Goal: Task Accomplishment & Management: Use online tool/utility

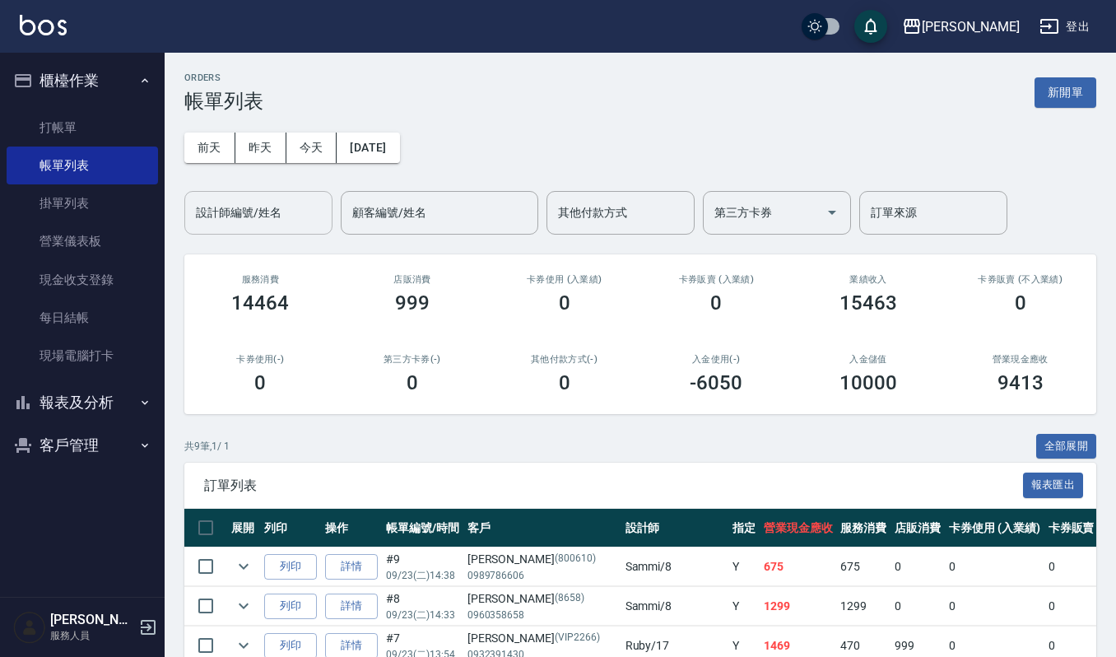
click at [234, 214] on input "設計師編號/姓名" at bounding box center [258, 212] width 133 height 29
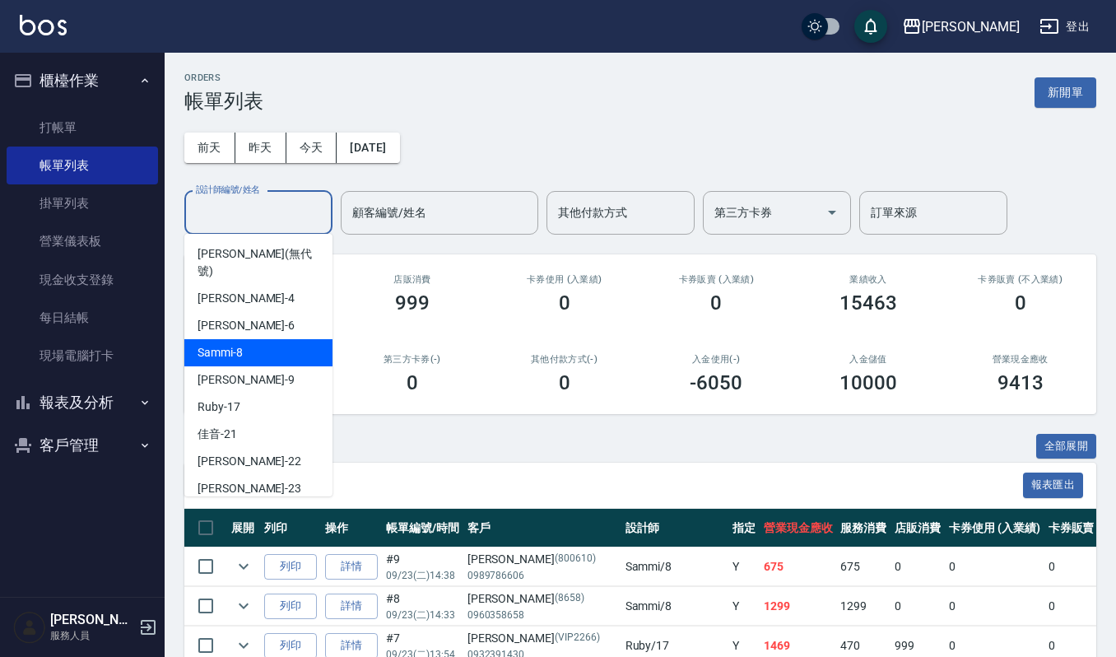
click at [234, 344] on span "Sammi -8" at bounding box center [219, 352] width 45 height 17
type input "Sammi-8"
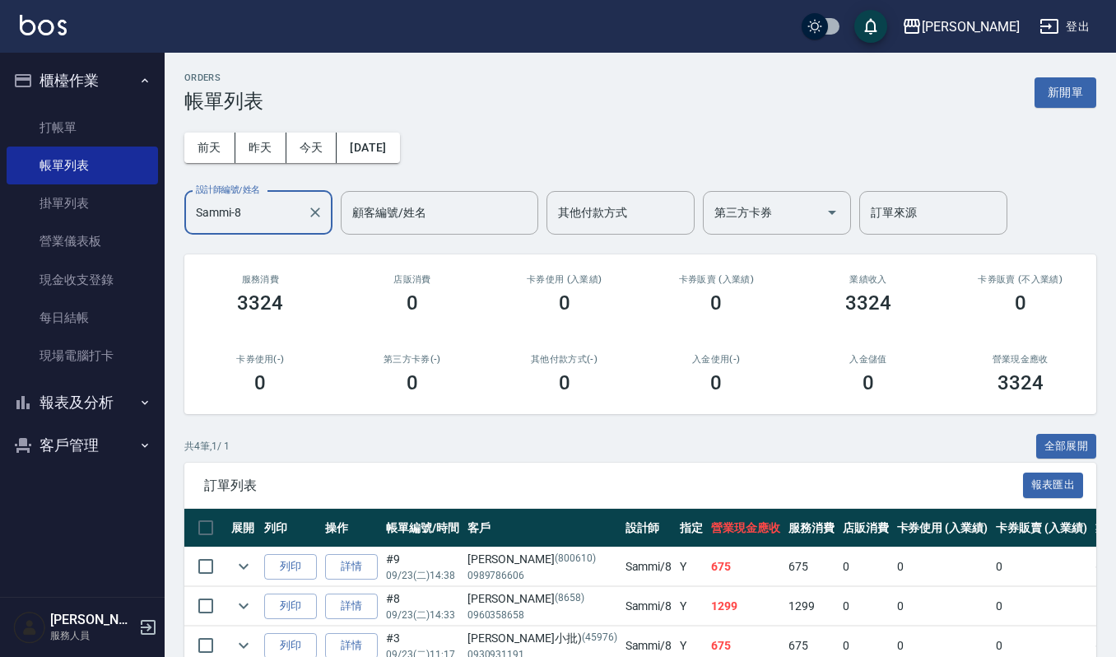
click at [77, 399] on button "報表及分析" at bounding box center [82, 402] width 151 height 43
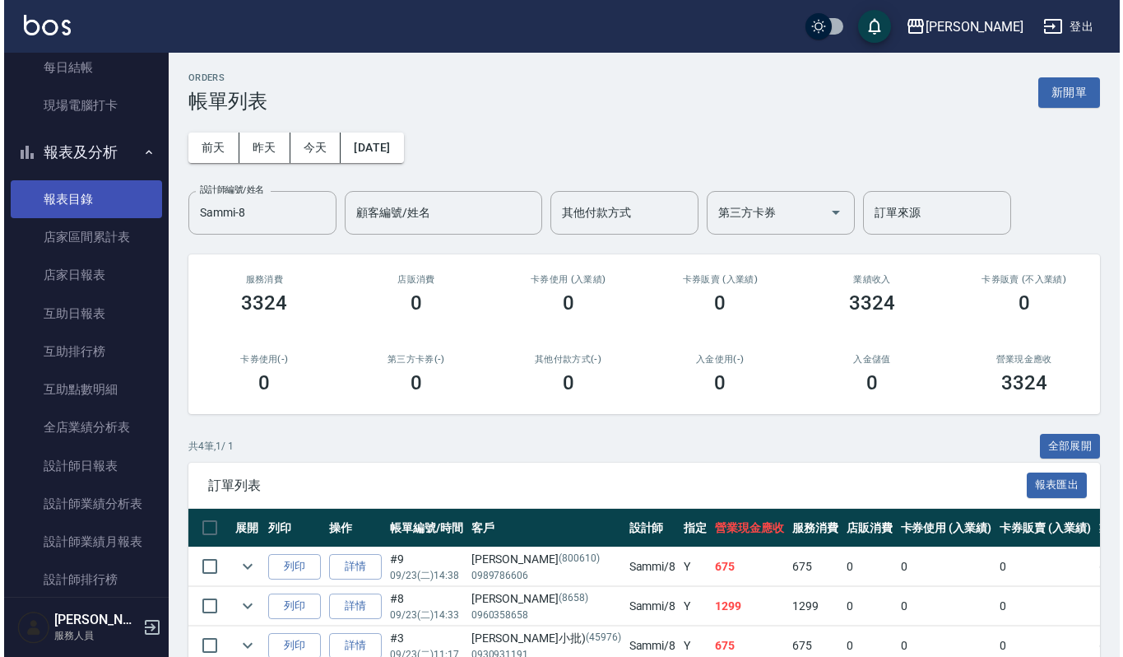
scroll to position [434, 0]
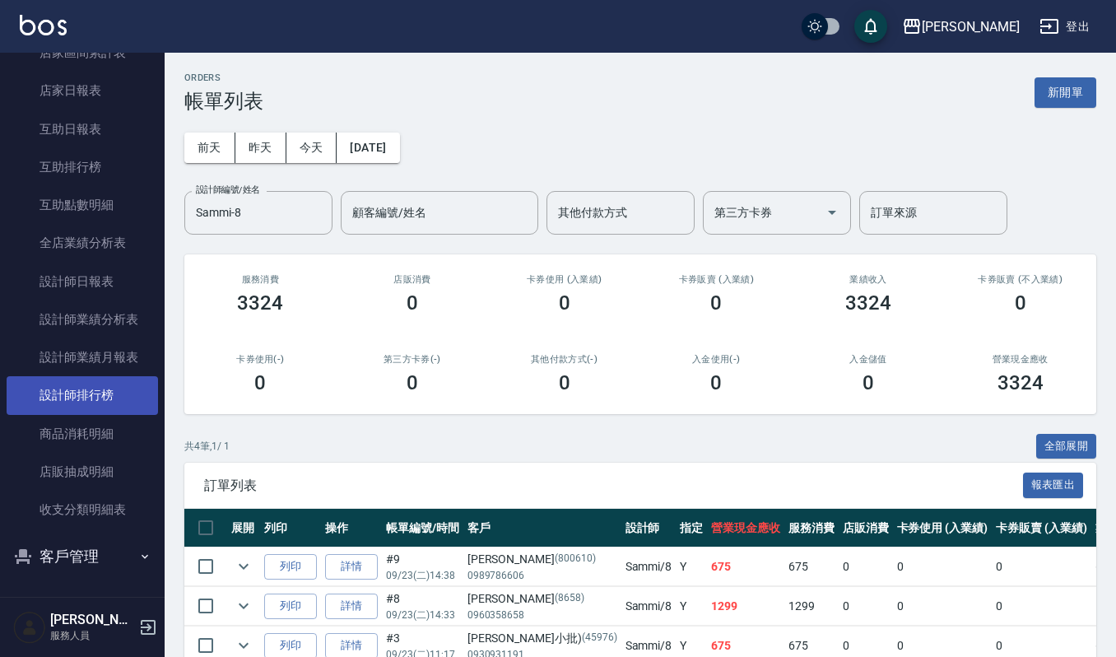
click at [92, 398] on link "設計師排行榜" at bounding box center [82, 395] width 151 height 38
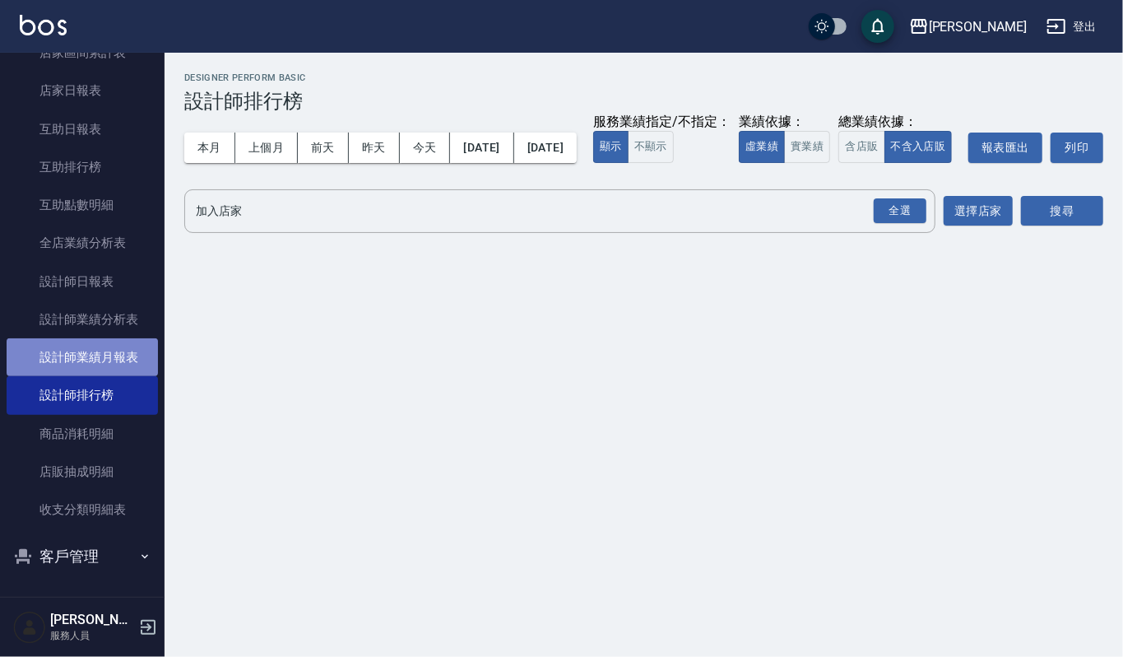
click at [90, 353] on link "設計師業績月報表" at bounding box center [82, 357] width 151 height 38
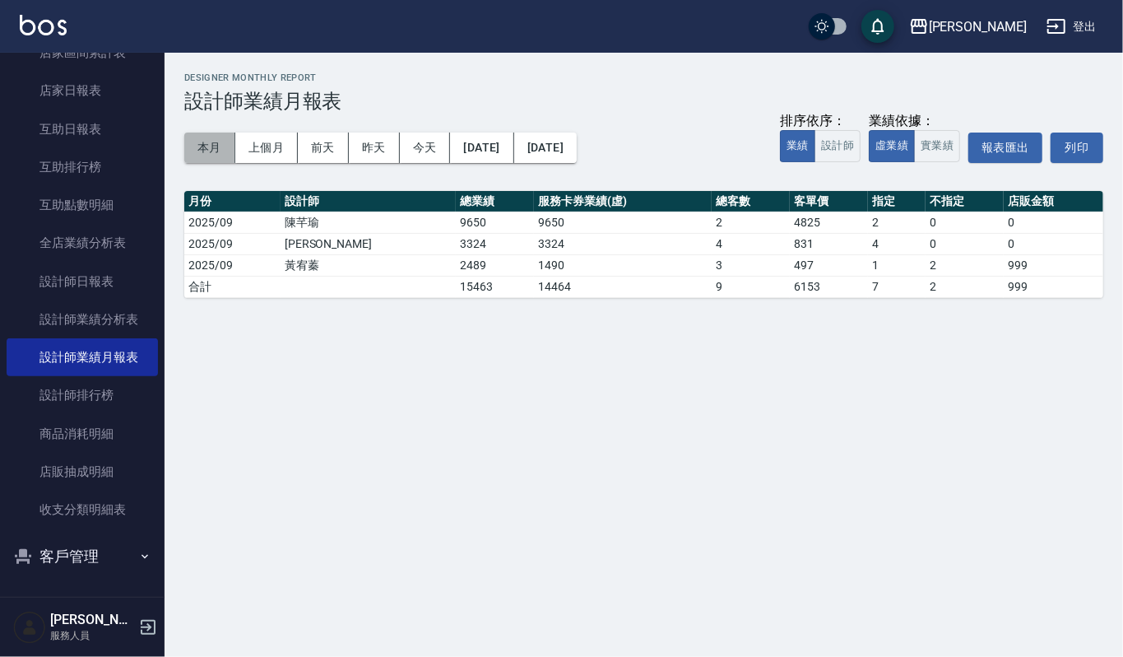
click at [205, 149] on button "本月" at bounding box center [209, 147] width 51 height 30
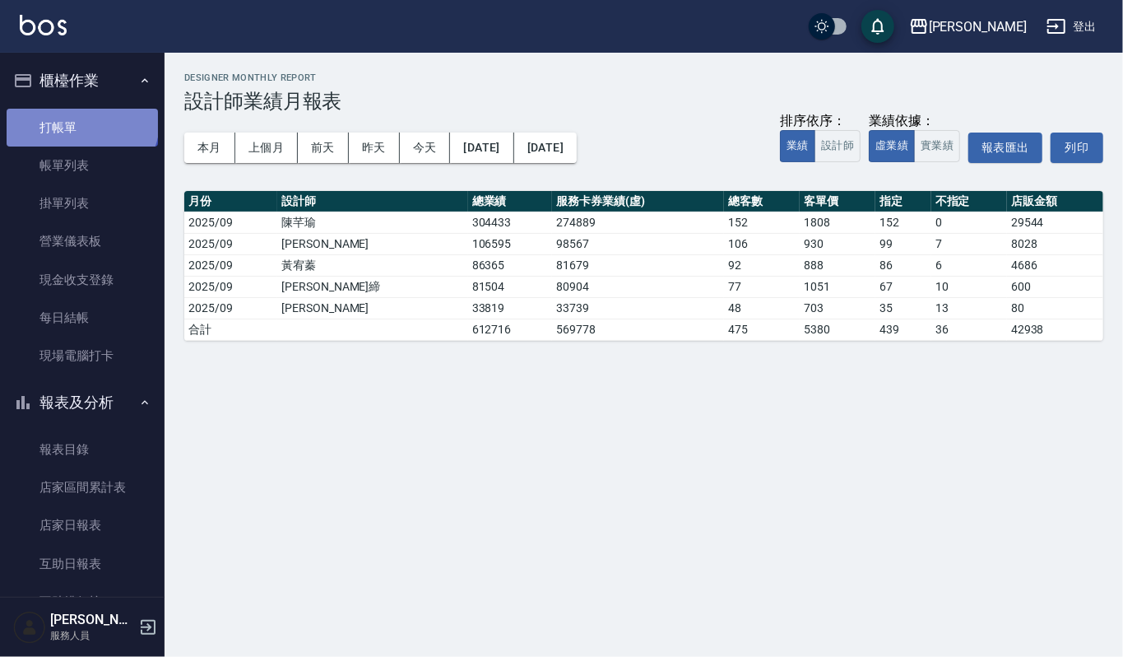
click at [81, 120] on link "打帳單" at bounding box center [82, 128] width 151 height 38
